Goal: Task Accomplishment & Management: Use online tool/utility

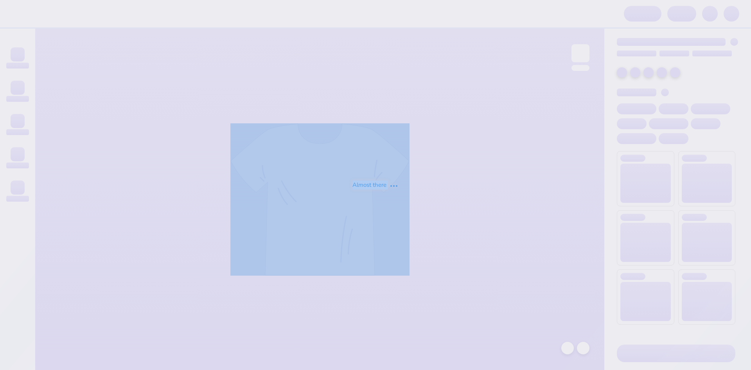
click at [249, 18] on div "Almost there" at bounding box center [375, 185] width 751 height 370
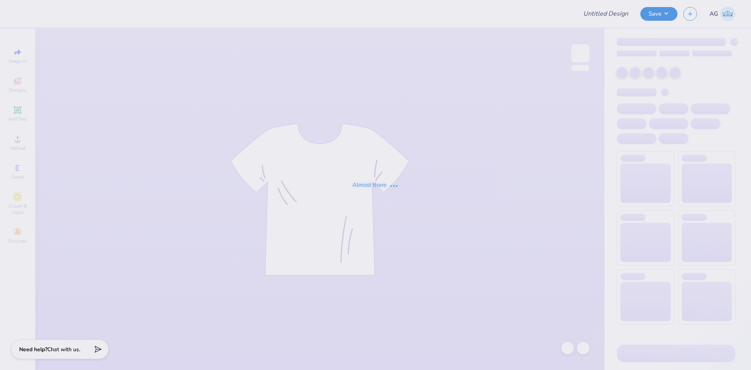
type input "Theta Lovers Baby Tee"
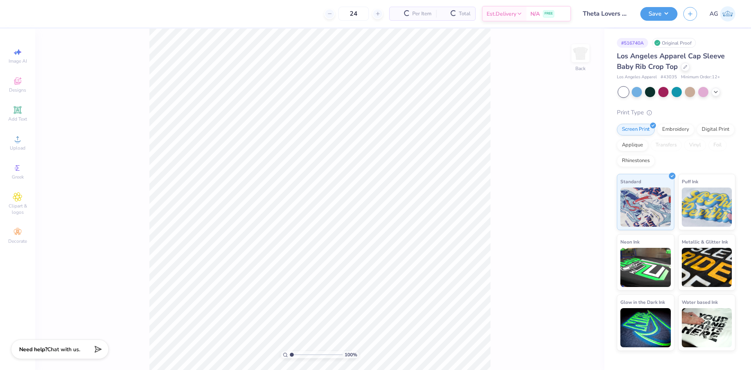
click at [228, 13] on div "24 Per Item Total Est. Delivery N/A FREE" at bounding box center [297, 13] width 550 height 27
click at [22, 141] on icon at bounding box center [17, 138] width 9 height 9
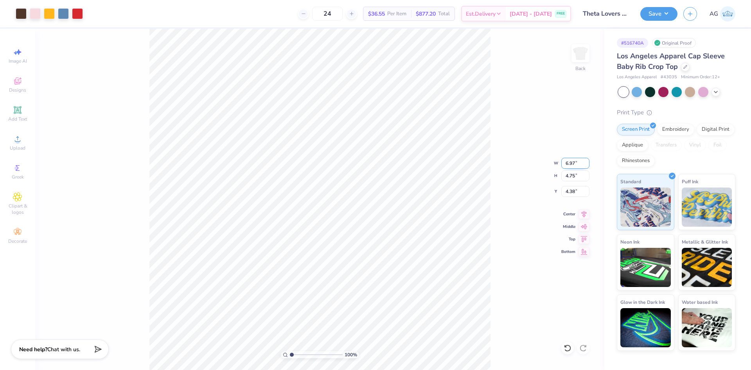
click at [565, 164] on input "6.97" at bounding box center [575, 163] width 28 height 11
type input "7.00"
type input "4.77"
click at [581, 196] on input "4.37" at bounding box center [575, 191] width 28 height 11
type input "2.00"
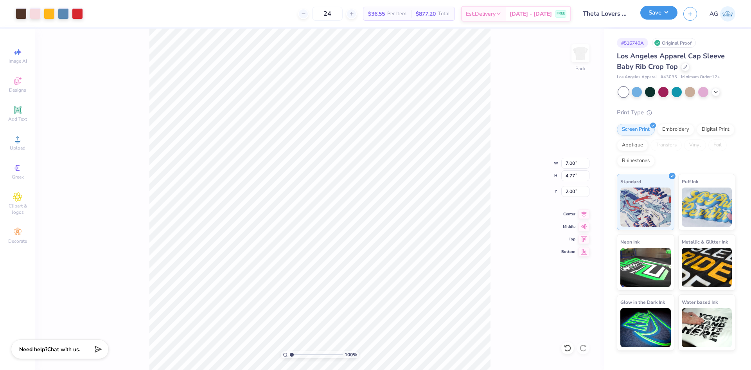
click at [647, 17] on button "Save" at bounding box center [659, 13] width 37 height 14
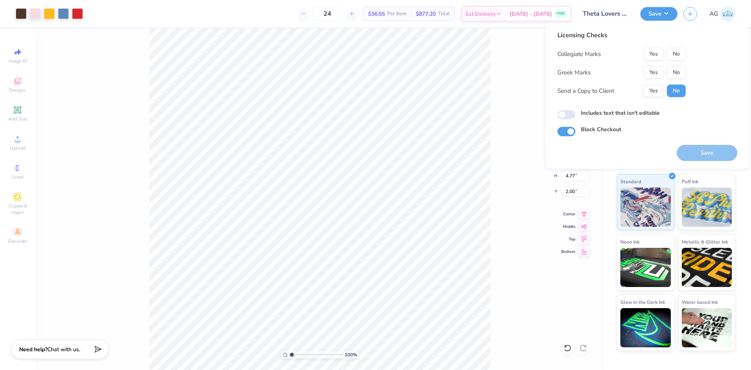
drag, startPoint x: 679, startPoint y: 47, endPoint x: 677, endPoint y: 51, distance: 4.6
click at [679, 47] on div "Licensing Checks Collegiate Marks Yes No Greek Marks Yes No Send a Copy to Clie…" at bounding box center [622, 67] width 128 height 72
drag, startPoint x: 677, startPoint y: 51, endPoint x: 655, endPoint y: 65, distance: 25.9
click at [676, 51] on button "No" at bounding box center [676, 54] width 19 height 13
click at [658, 79] on div "Collegiate Marks Yes No Greek Marks Yes No Send a Copy to Client Yes No" at bounding box center [622, 72] width 128 height 49
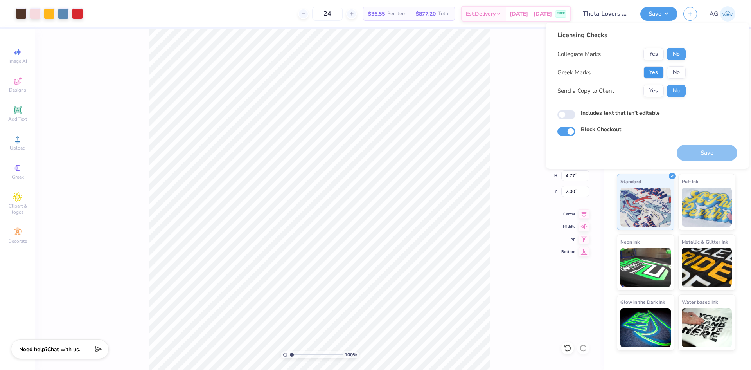
click at [658, 74] on button "Yes" at bounding box center [654, 72] width 20 height 13
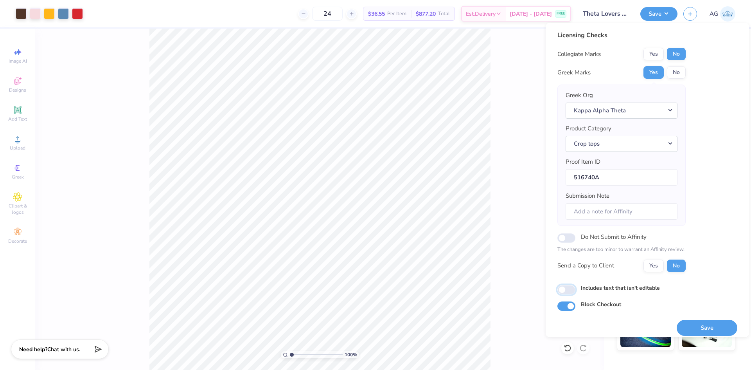
click at [564, 285] on input "Includes text that isn't editable" at bounding box center [567, 289] width 18 height 9
checkbox input "true"
click at [709, 331] on button "Save" at bounding box center [707, 328] width 61 height 16
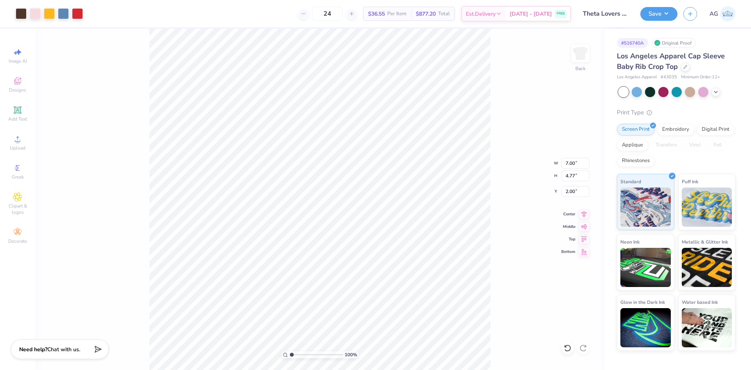
click at [395, 26] on div "24 $36.55 Per Item $877.20 Total Est. Delivery [DATE] - [DATE] FREE" at bounding box center [330, 13] width 482 height 27
